Goal: Transaction & Acquisition: Obtain resource

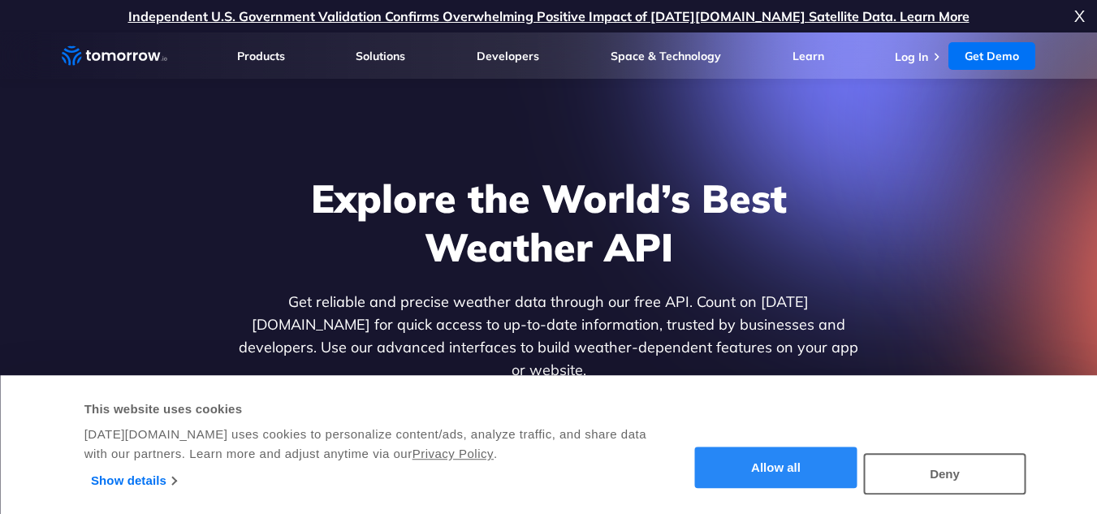
click at [794, 454] on button "Allow all" at bounding box center [776, 468] width 162 height 41
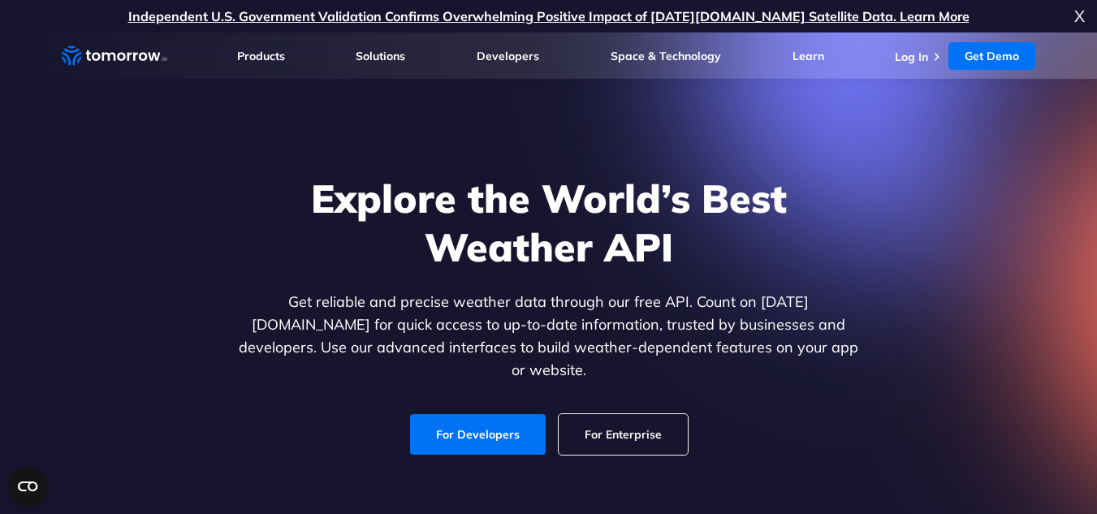
click at [507, 396] on div "Explore the World’s Best Weather API Get reliable and precise weather data thro…" at bounding box center [549, 314] width 627 height 281
click at [506, 427] on link "For Developers" at bounding box center [478, 434] width 136 height 41
click at [553, 414] on div "For Developers For Enterprise" at bounding box center [549, 434] width 627 height 41
click at [522, 414] on link "For Developers" at bounding box center [478, 434] width 136 height 41
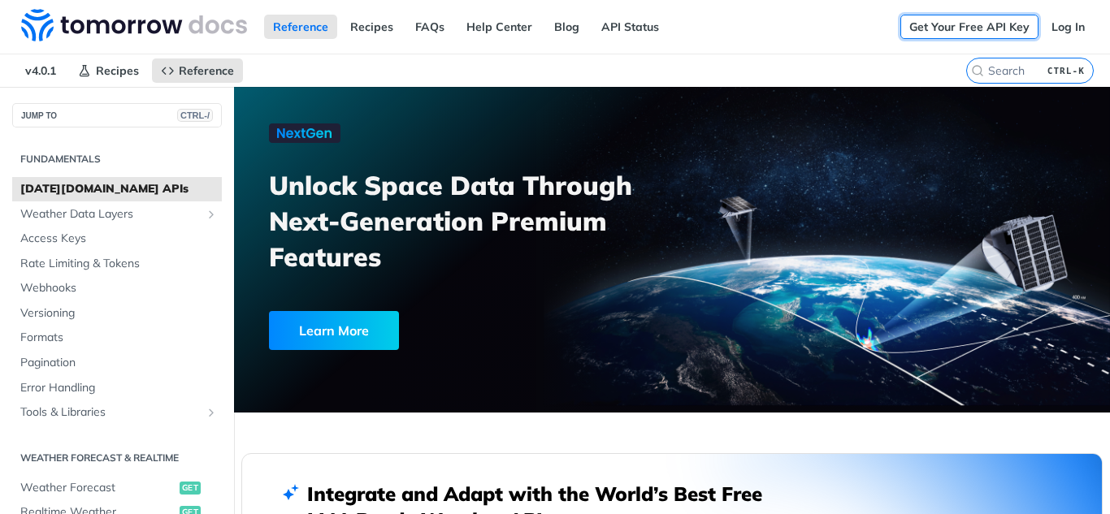
click at [976, 36] on link "Get Your Free API Key" at bounding box center [969, 27] width 138 height 24
click at [1071, 32] on link "Log In" at bounding box center [1067, 27] width 51 height 24
drag, startPoint x: 0, startPoint y: 0, endPoint x: 1064, endPoint y: 32, distance: 1064.5
click at [1064, 32] on link "Log In" at bounding box center [1067, 27] width 51 height 24
